Goal: Book appointment/travel/reservation

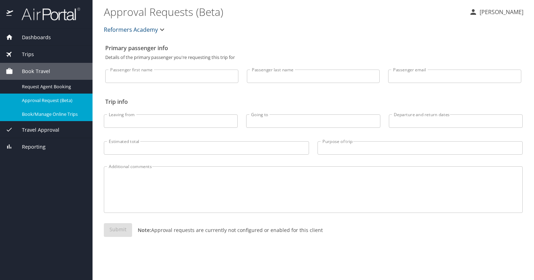
click at [36, 114] on span "Book/Manage Online Trips" at bounding box center [53, 114] width 62 height 7
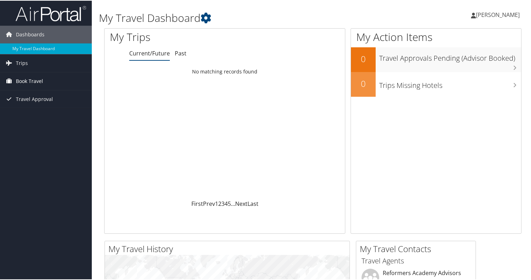
click at [41, 79] on span "Book Travel" at bounding box center [29, 81] width 27 height 18
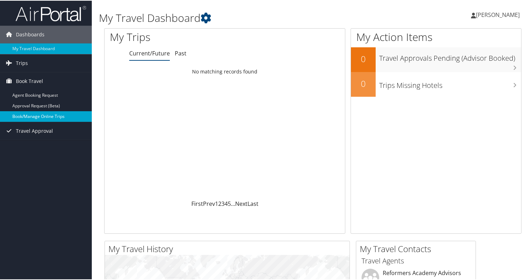
click at [36, 115] on link "Book/Manage Online Trips" at bounding box center [46, 116] width 92 height 11
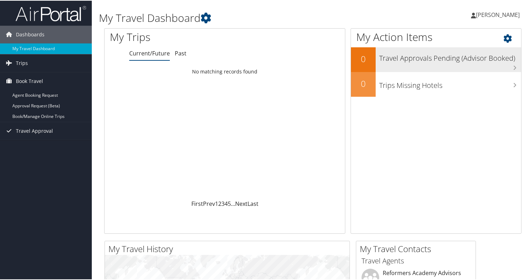
click at [510, 63] on h3 "Travel Approvals Pending (Advisor Booked)" at bounding box center [451, 55] width 142 height 13
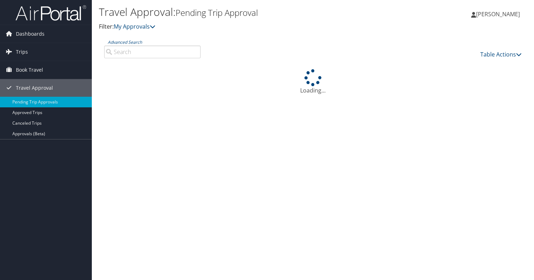
scroll to position [7, 0]
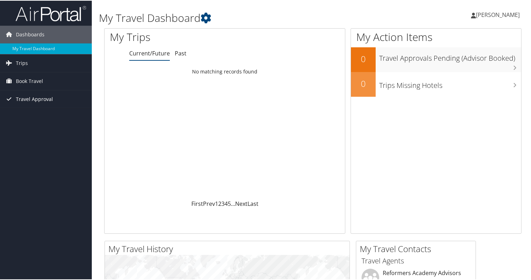
click at [32, 98] on span "Travel Approval" at bounding box center [34, 99] width 37 height 18
click at [31, 114] on link "Pending Trip Approvals" at bounding box center [46, 112] width 92 height 11
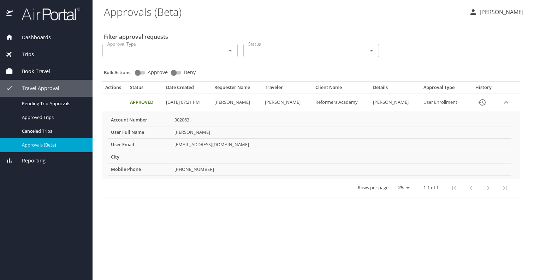
click at [31, 36] on span "Dashboards" at bounding box center [32, 38] width 38 height 8
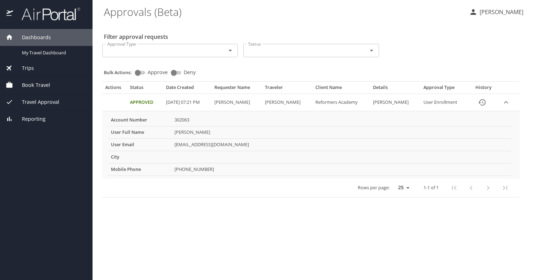
click at [31, 36] on span "Dashboards" at bounding box center [32, 38] width 38 height 8
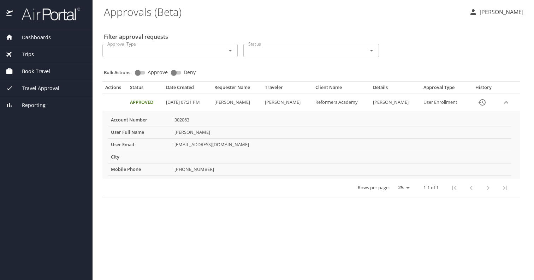
click at [32, 71] on span "Book Travel" at bounding box center [31, 71] width 37 height 8
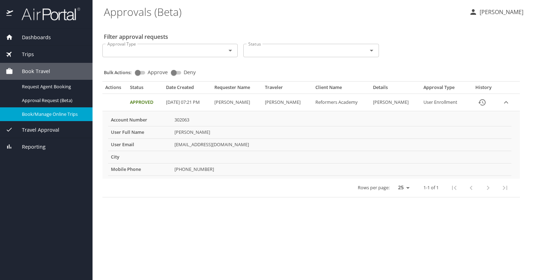
click at [36, 117] on div "Book/Manage Online Trips" at bounding box center [46, 114] width 81 height 8
